Goal: Task Accomplishment & Management: Manage account settings

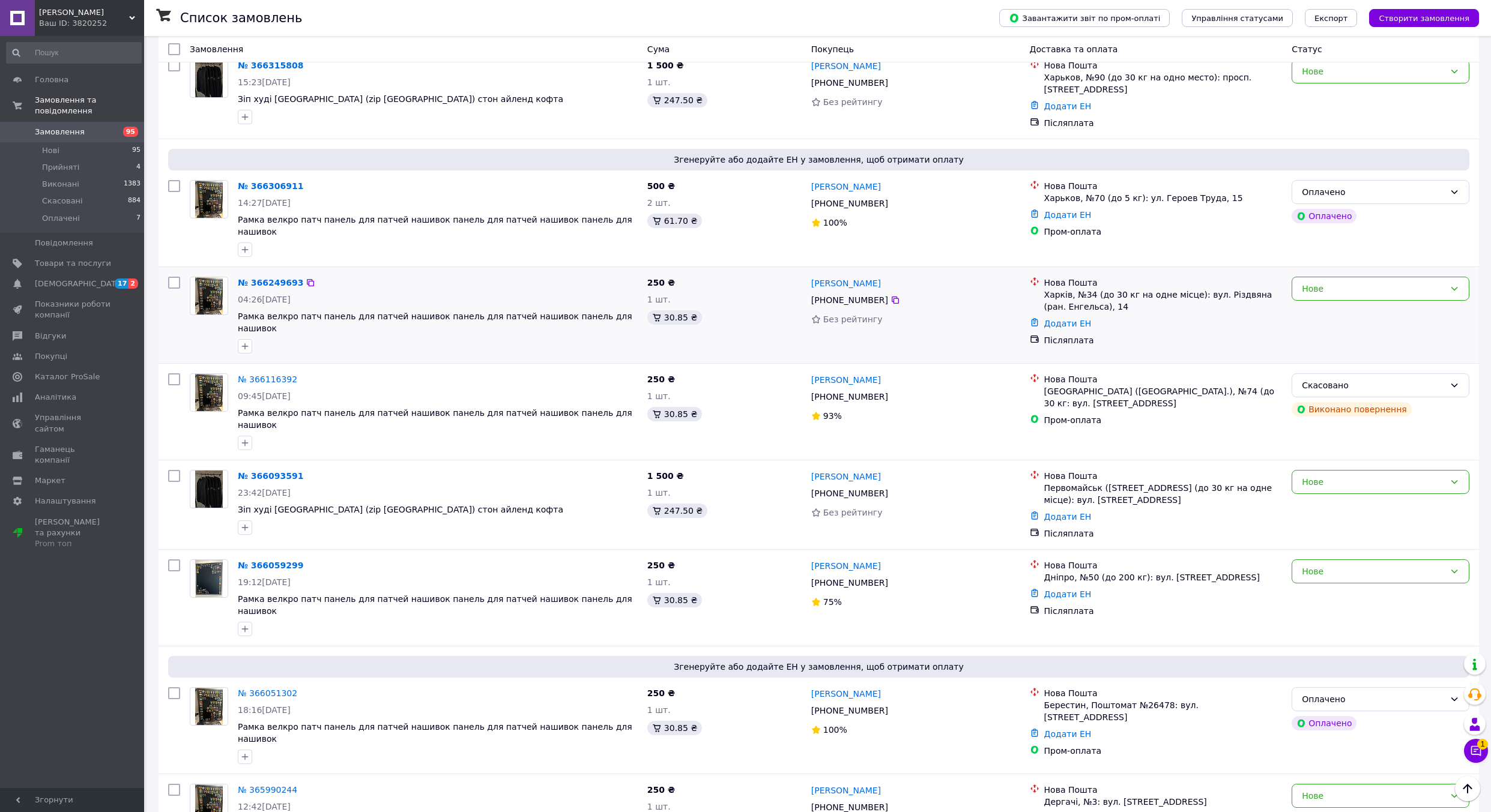
scroll to position [420, 0]
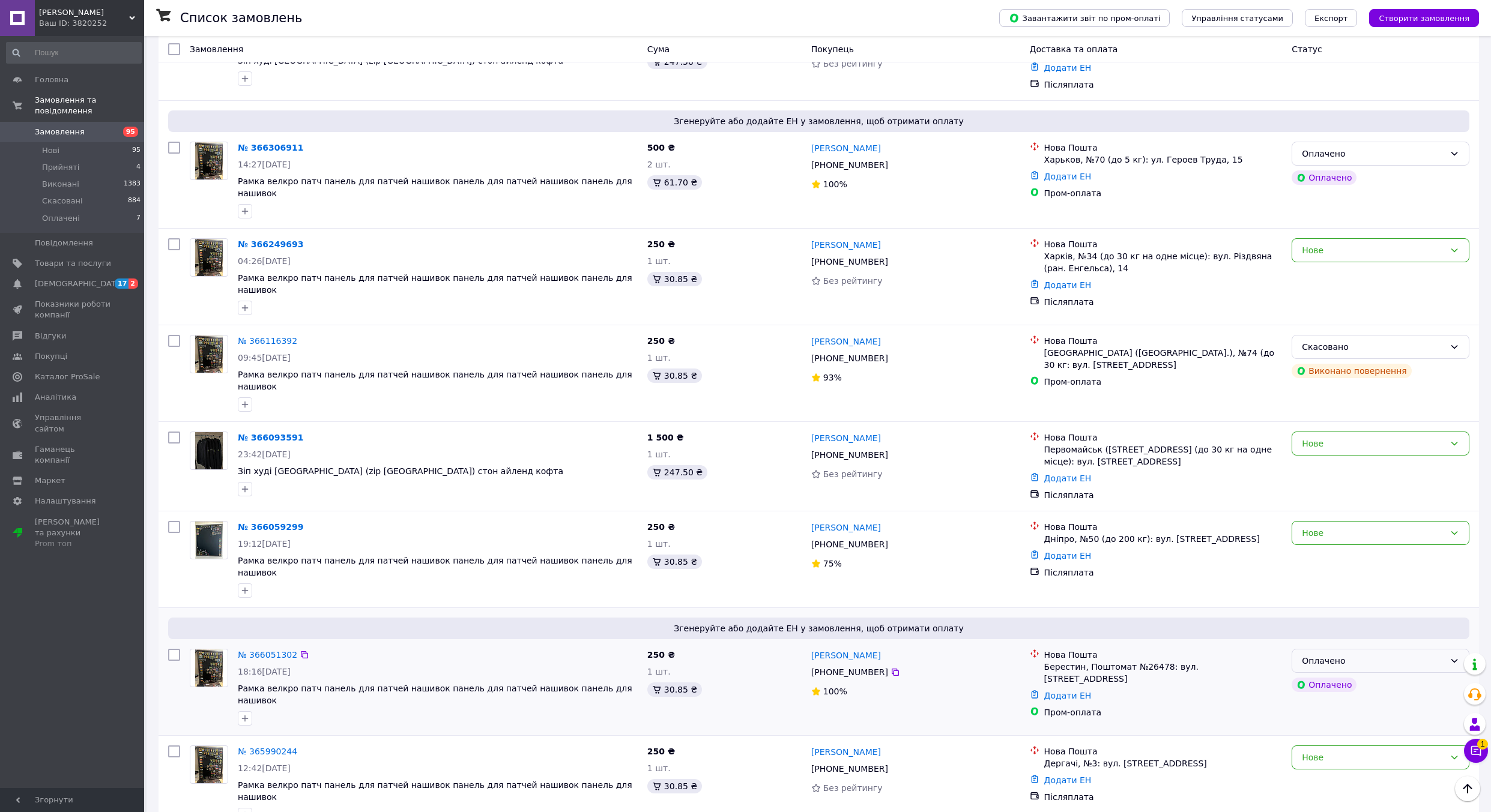
click at [1343, 649] on div "Оплачено" at bounding box center [1380, 661] width 178 height 24
click at [1328, 632] on li "Прийнято" at bounding box center [1380, 632] width 177 height 21
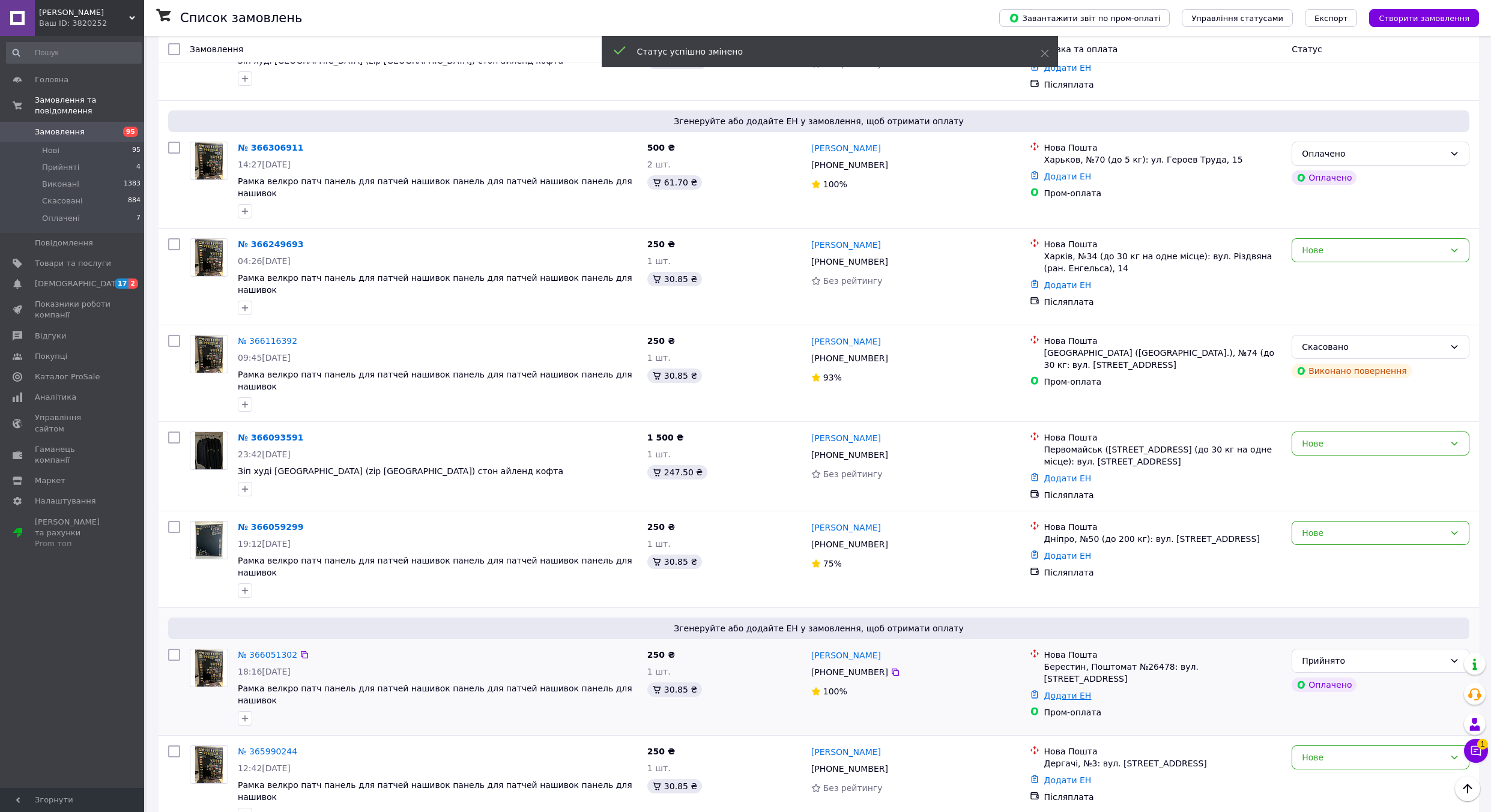
click at [1079, 691] on link "Додати ЕН" at bounding box center [1068, 695] width 48 height 9
click at [1030, 661] on div "Додати ЕН" at bounding box center [994, 657] width 161 height 12
click at [1027, 681] on input "Додати ЕН" at bounding box center [994, 678] width 161 height 24
paste input "20400483060768"
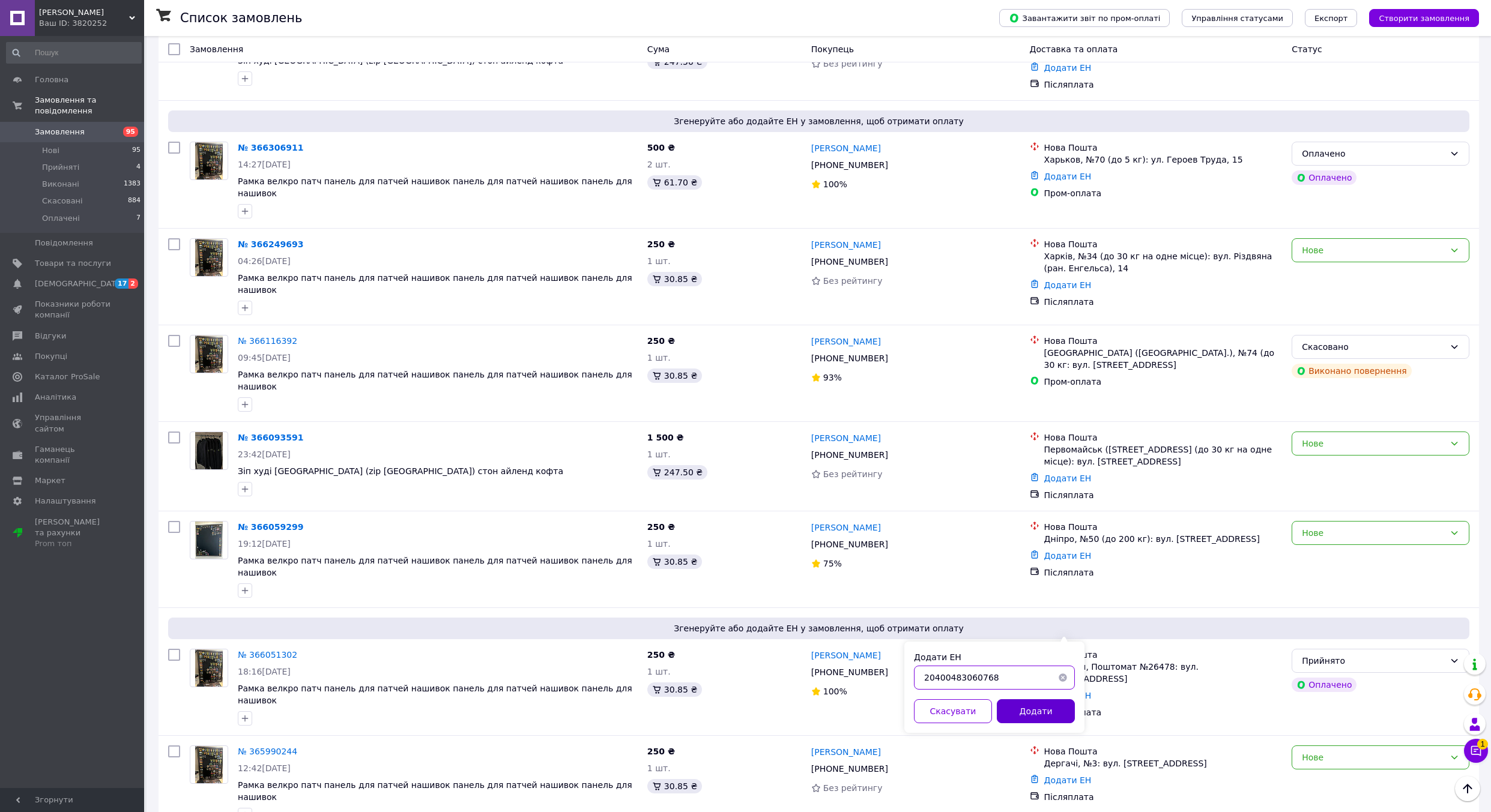
type input "20400483060768"
click at [1043, 718] on button "Додати" at bounding box center [1035, 711] width 78 height 24
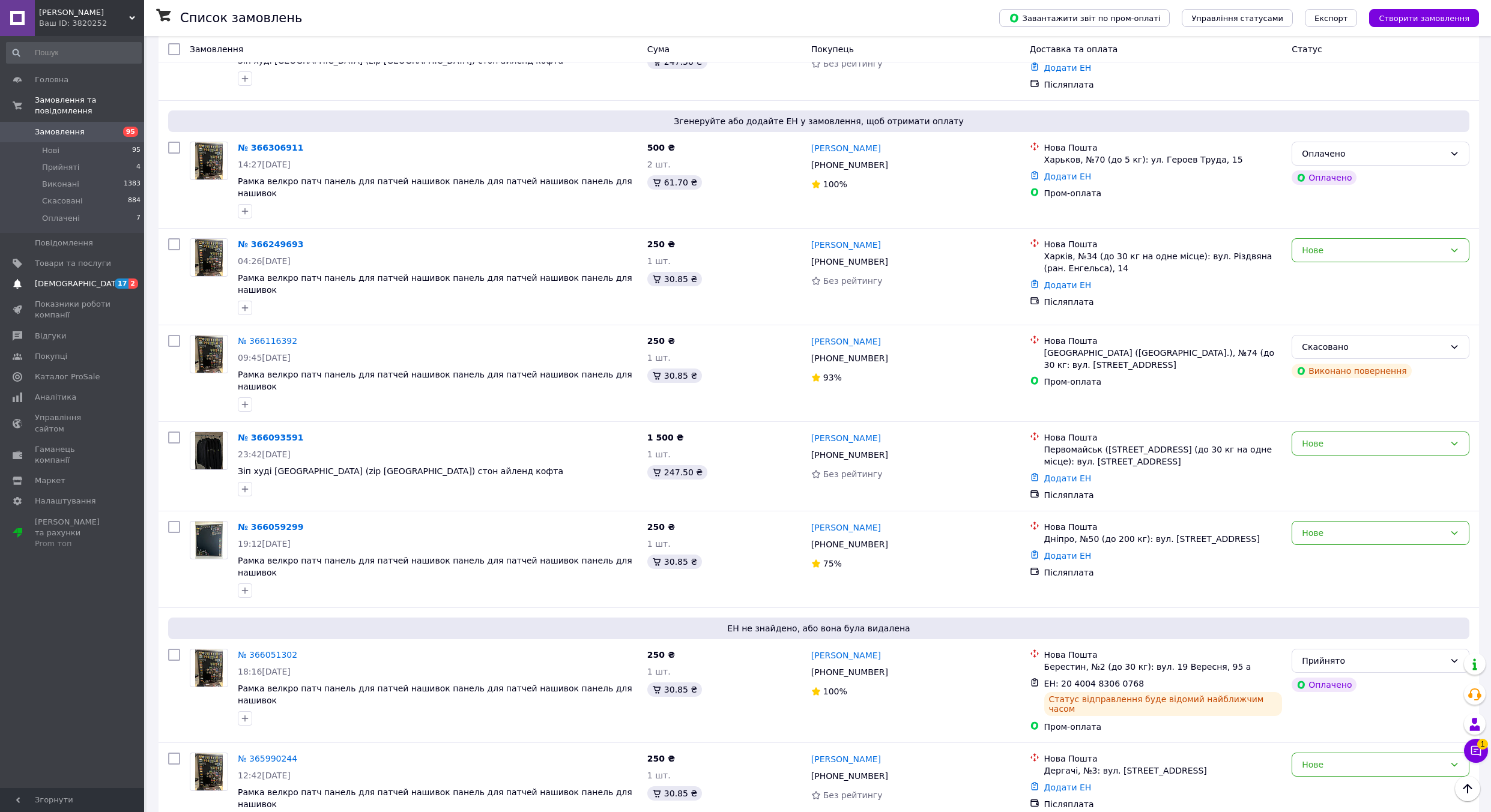
click at [97, 278] on span "[DEMOGRAPHIC_DATA]" at bounding box center [73, 283] width 76 height 11
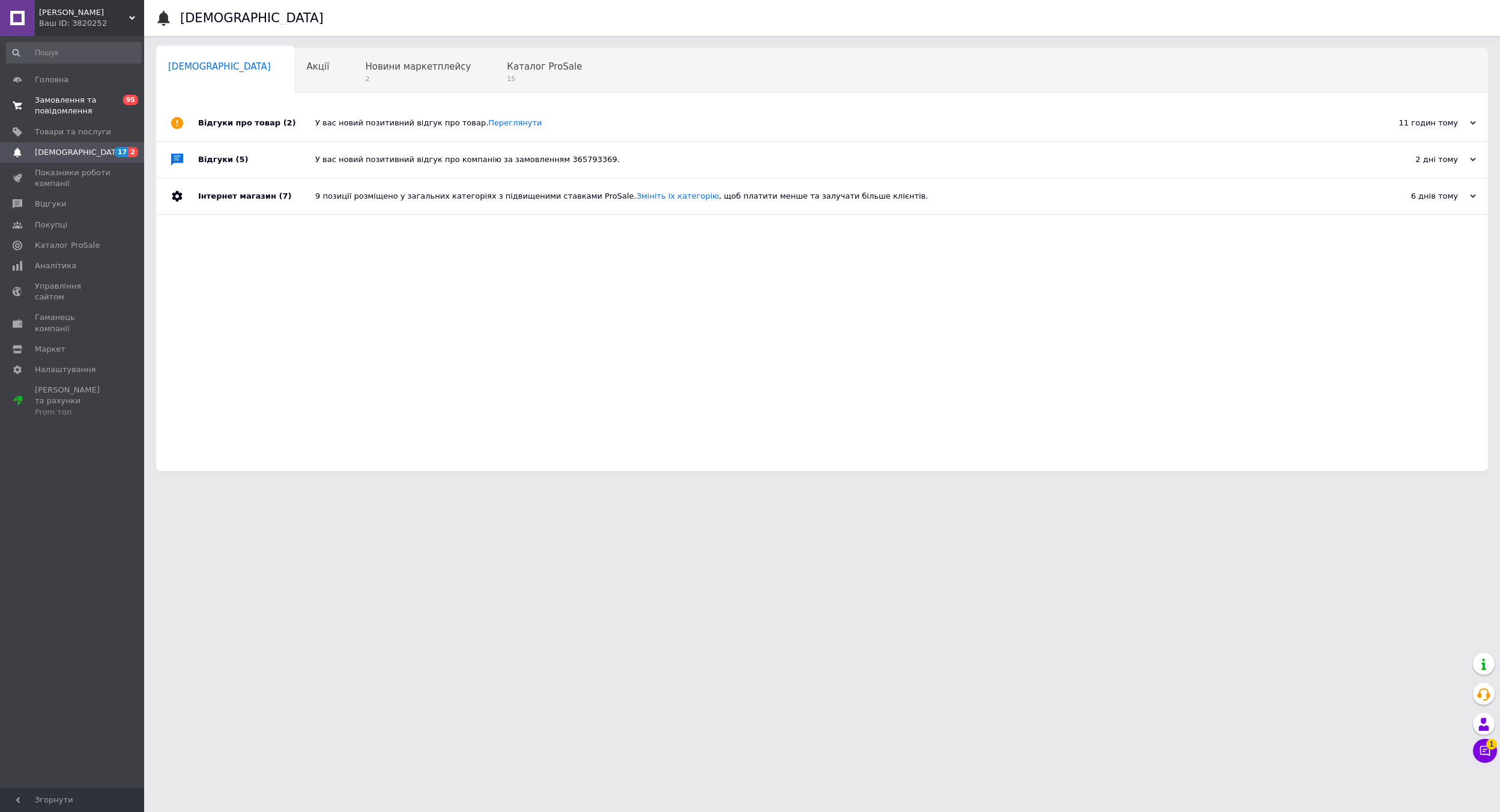
click at [91, 112] on span "Замовлення та повідомлення" at bounding box center [73, 105] width 76 height 21
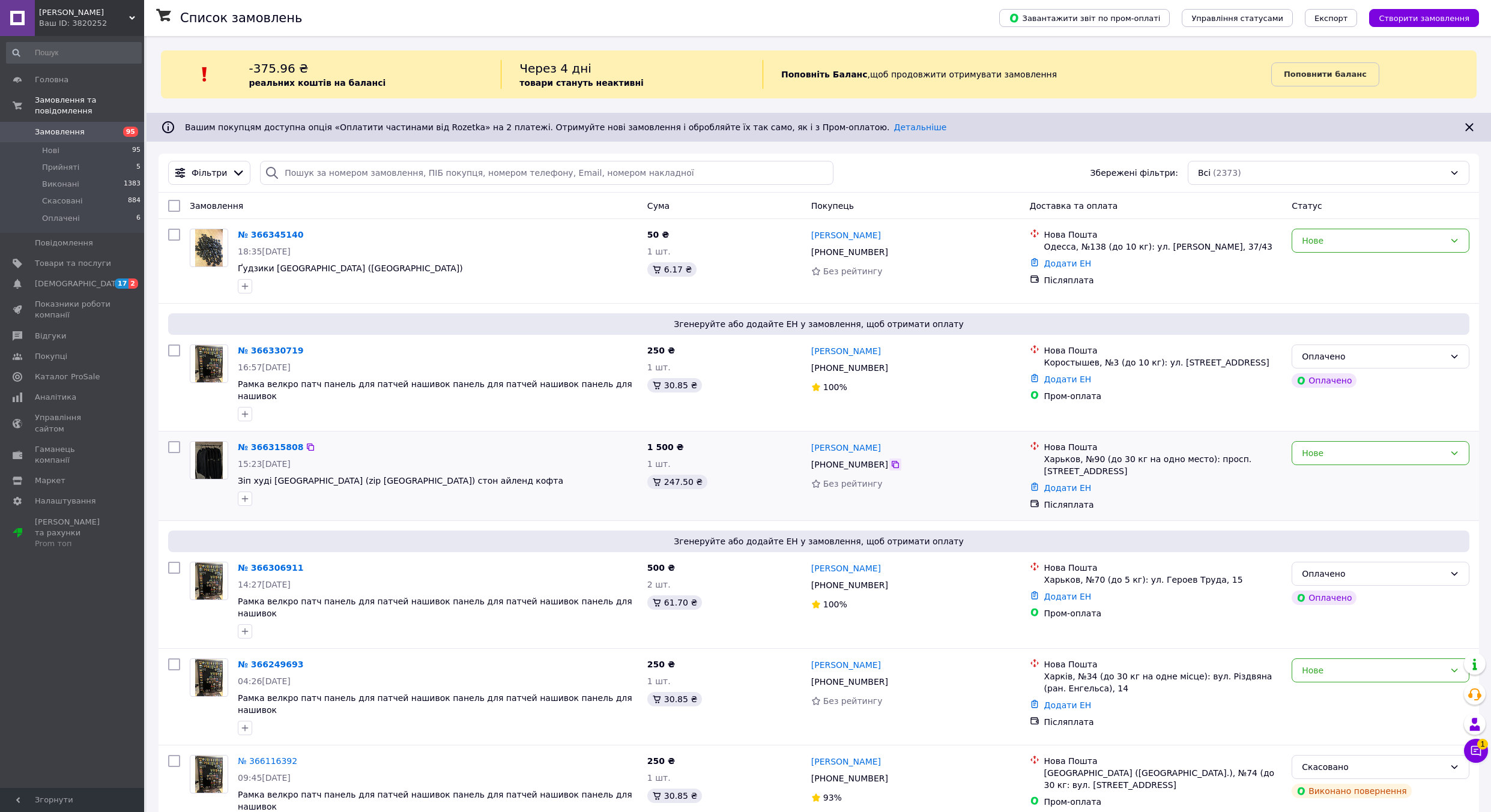
click at [891, 460] on icon at bounding box center [895, 464] width 9 height 9
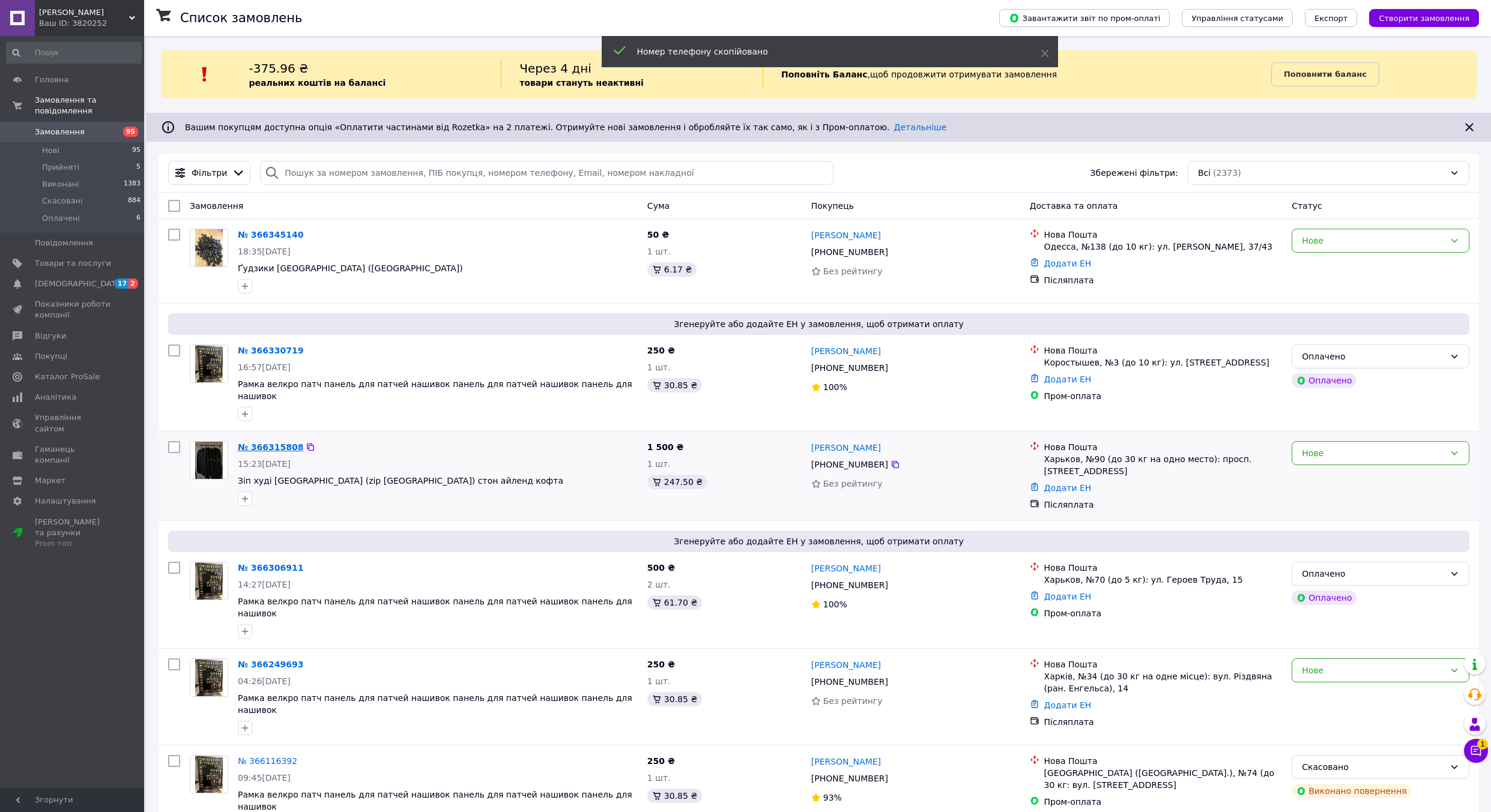
click at [266, 442] on link "№ 366315808" at bounding box center [270, 447] width 66 height 9
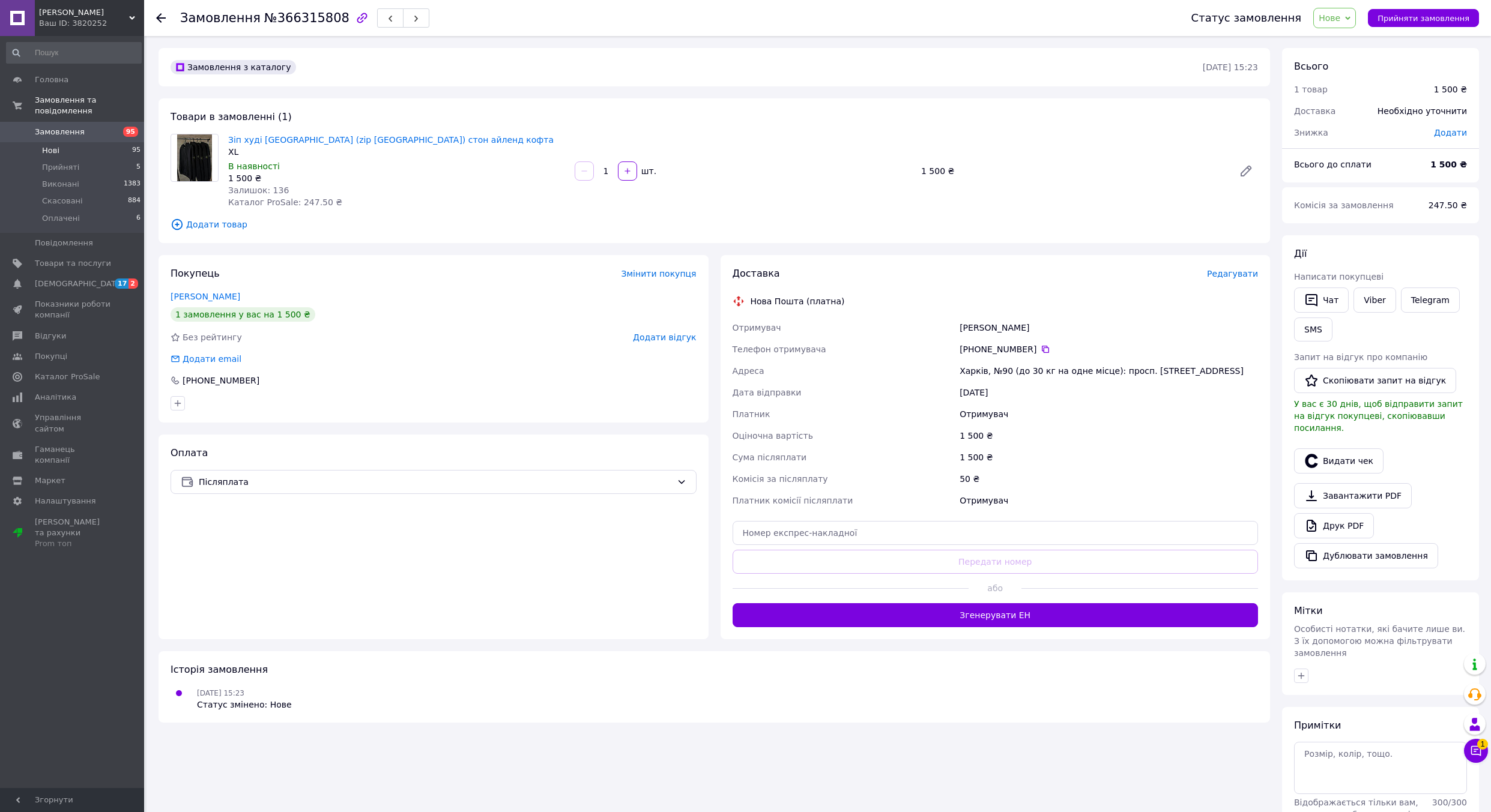
click at [75, 143] on li "Нові 95" at bounding box center [73, 151] width 148 height 17
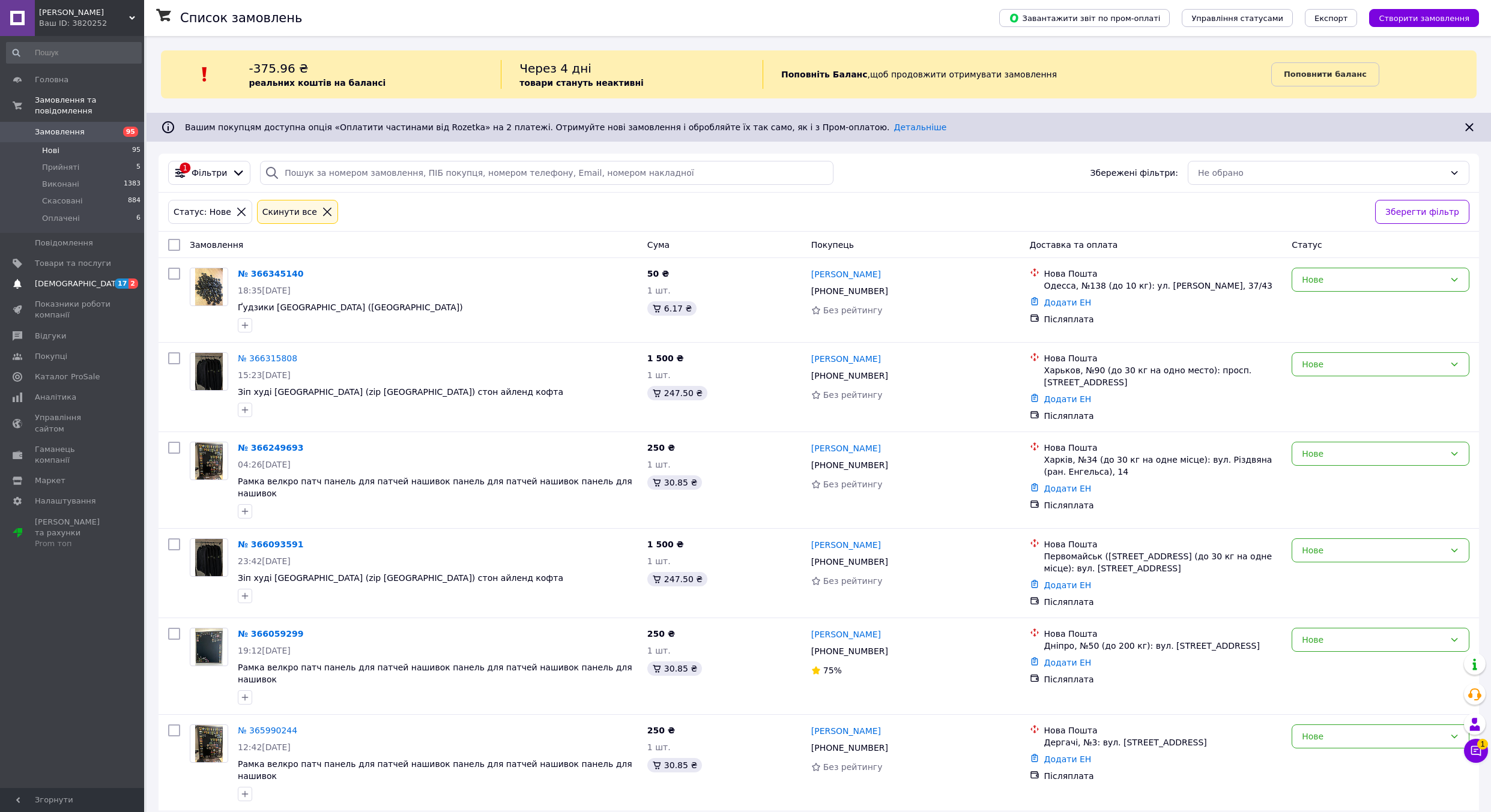
click at [87, 278] on span "[DEMOGRAPHIC_DATA]" at bounding box center [73, 283] width 76 height 11
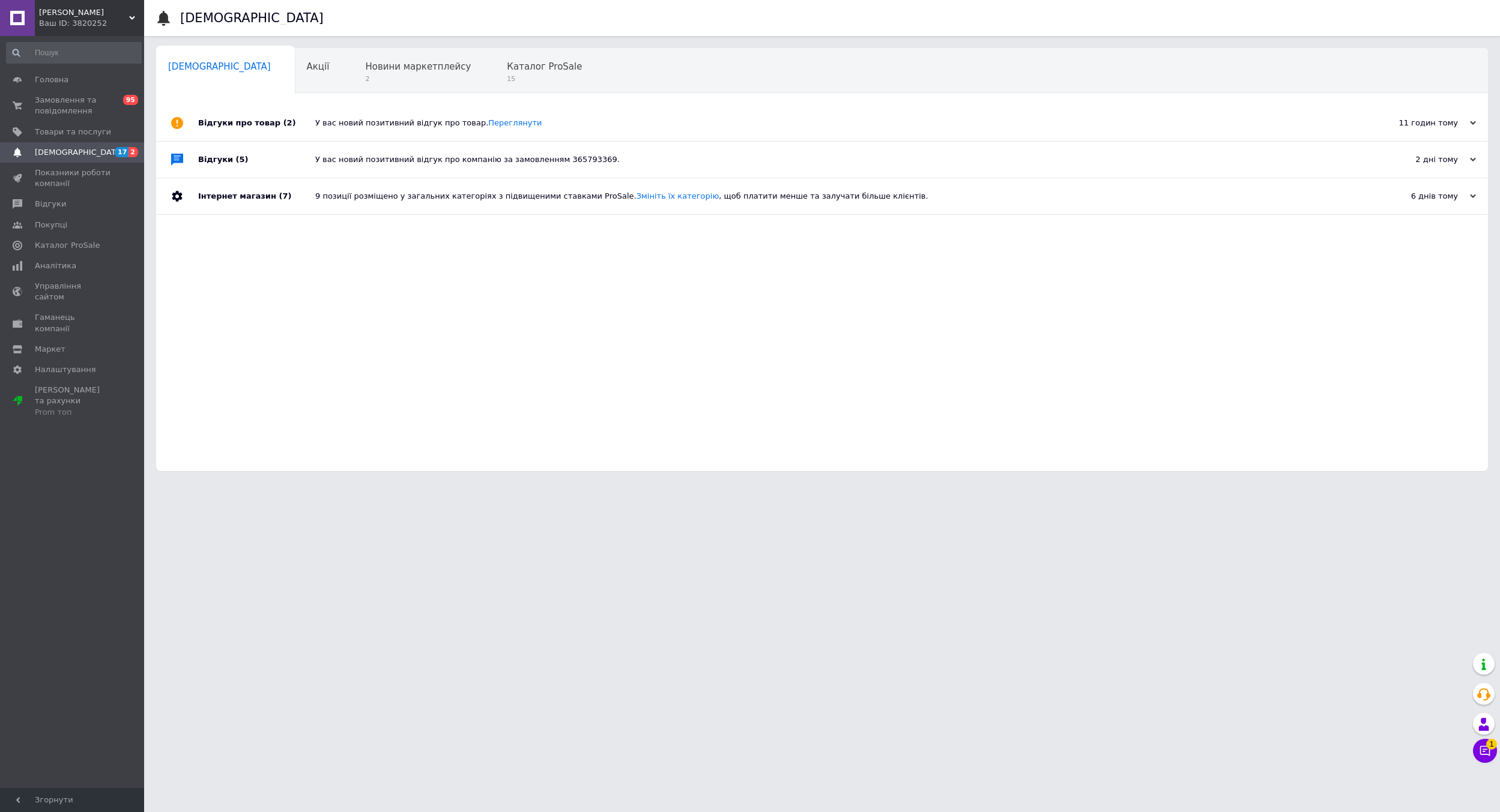
click at [396, 131] on div "У вас новий позитивний відгук про товар. [GEOGRAPHIC_DATA]" at bounding box center [835, 123] width 1040 height 36
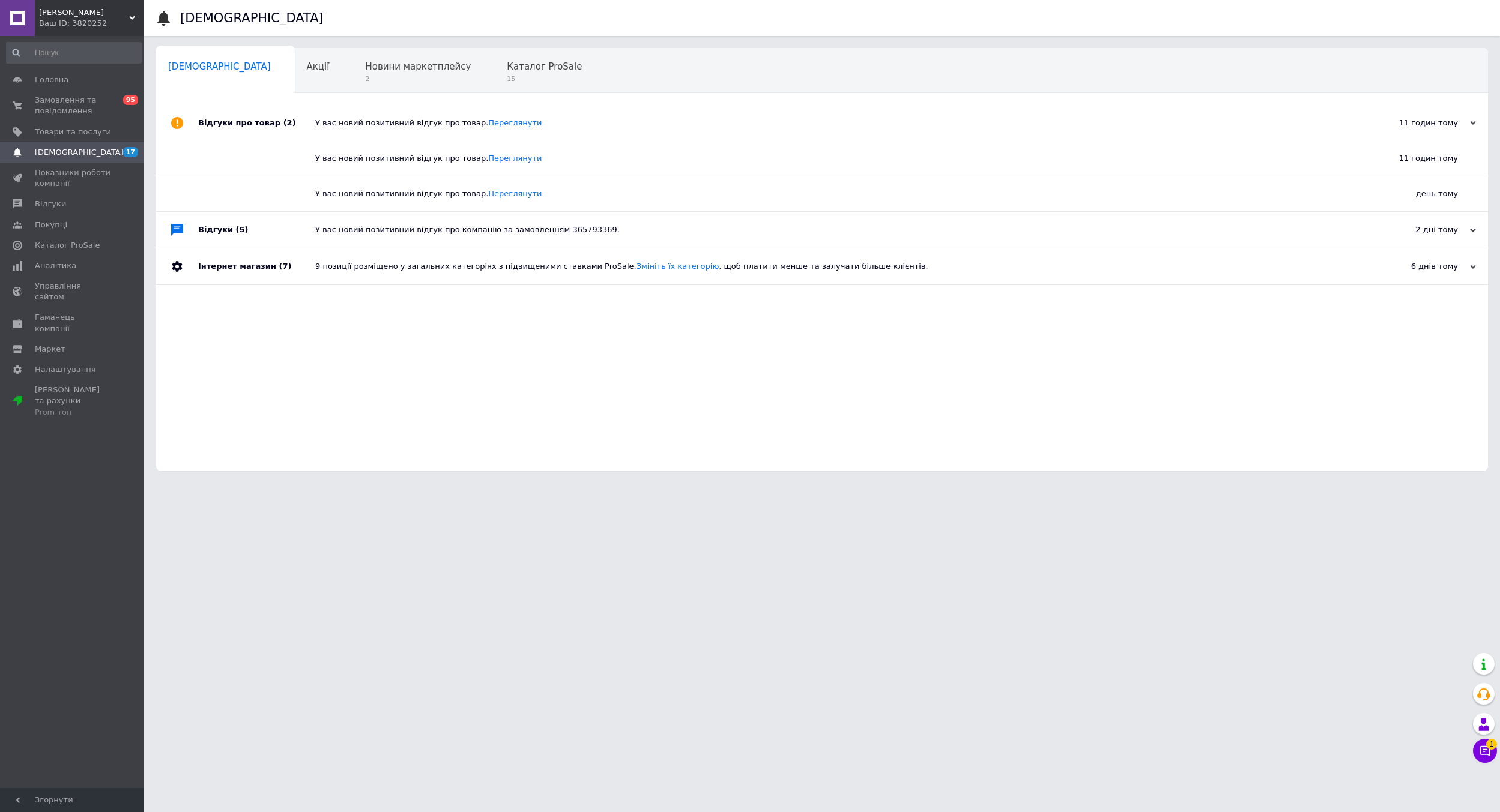
click at [497, 164] on div "У вас новий позитивний відгук про товар. [GEOGRAPHIC_DATA]" at bounding box center [826, 158] width 1022 height 11
click at [501, 162] on link "Переглянути" at bounding box center [515, 158] width 54 height 9
